Goal: Check status: Check status

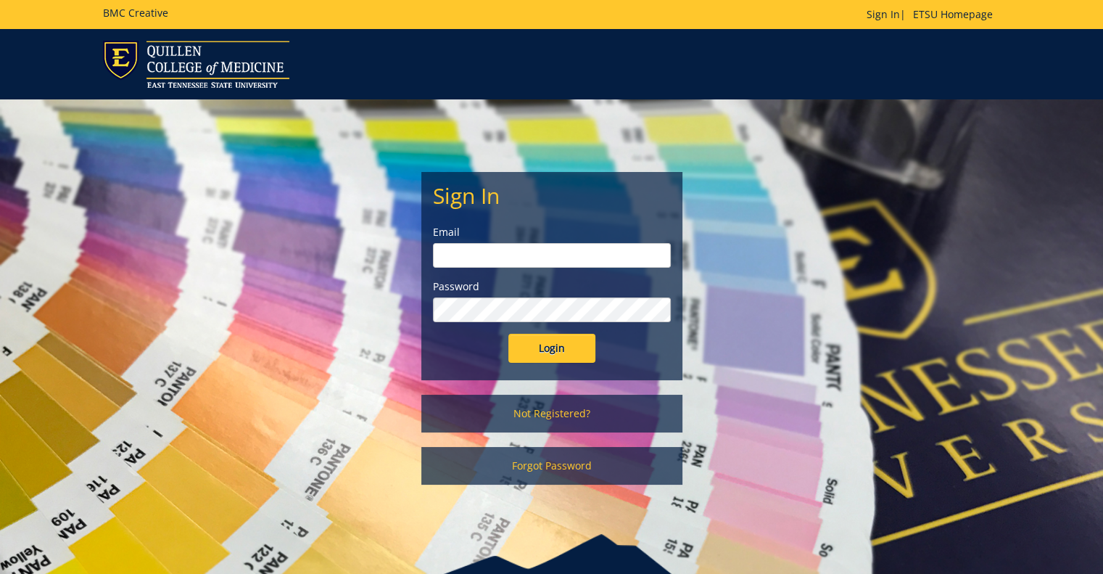
type input "[PERSON_NAME][EMAIL_ADDRESS][DOMAIN_NAME]"
click at [563, 345] on input "Login" at bounding box center [552, 348] width 87 height 29
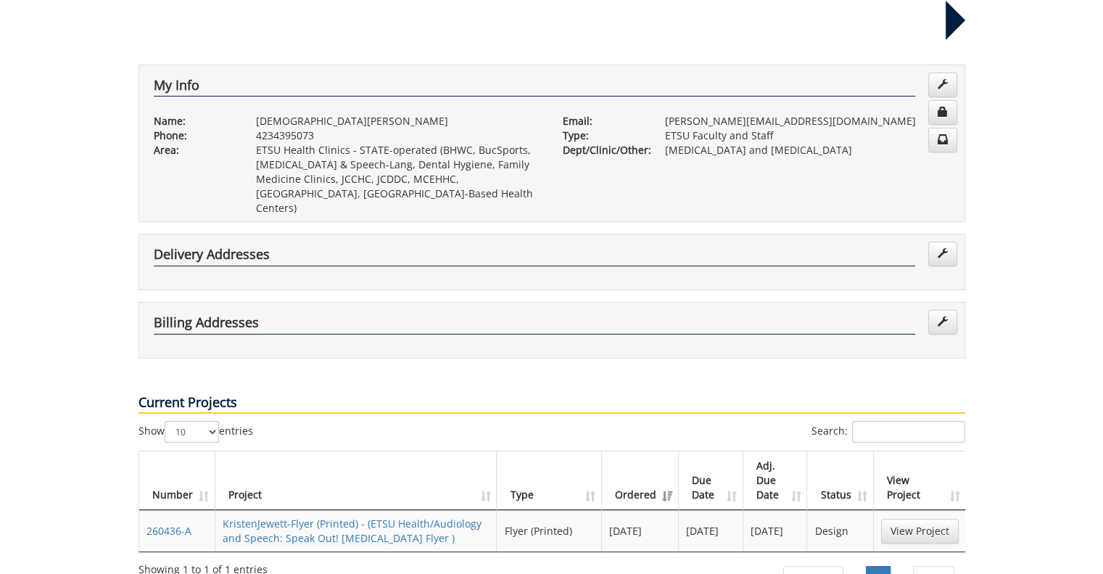
scroll to position [221, 0]
click at [354, 556] on div "Showing 1 to 1 of 1 entries" at bounding box center [311, 566] width 345 height 20
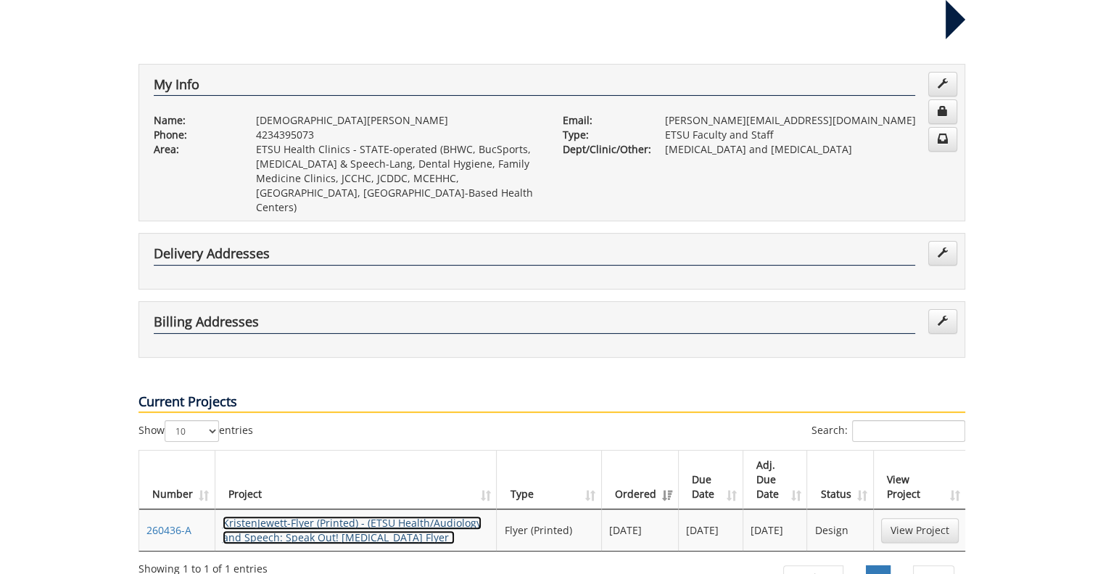
click at [350, 516] on link "KristenJewett-Flyer (Printed) - (ETSU Health/Audiology and Speech: Speak Out! G…" at bounding box center [352, 530] width 259 height 28
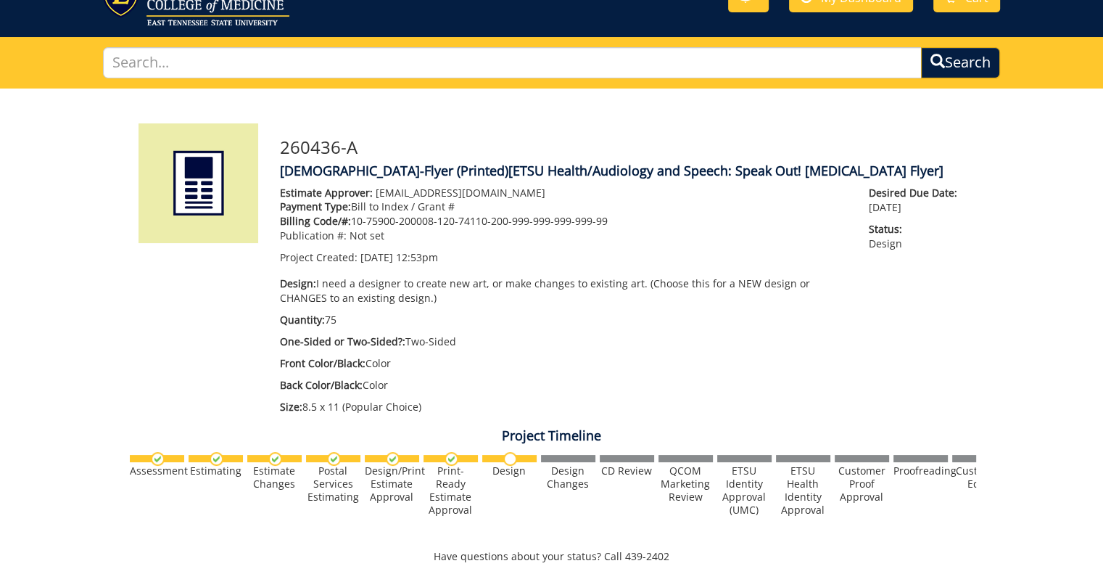
scroll to position [64, 0]
